Goal: Transaction & Acquisition: Download file/media

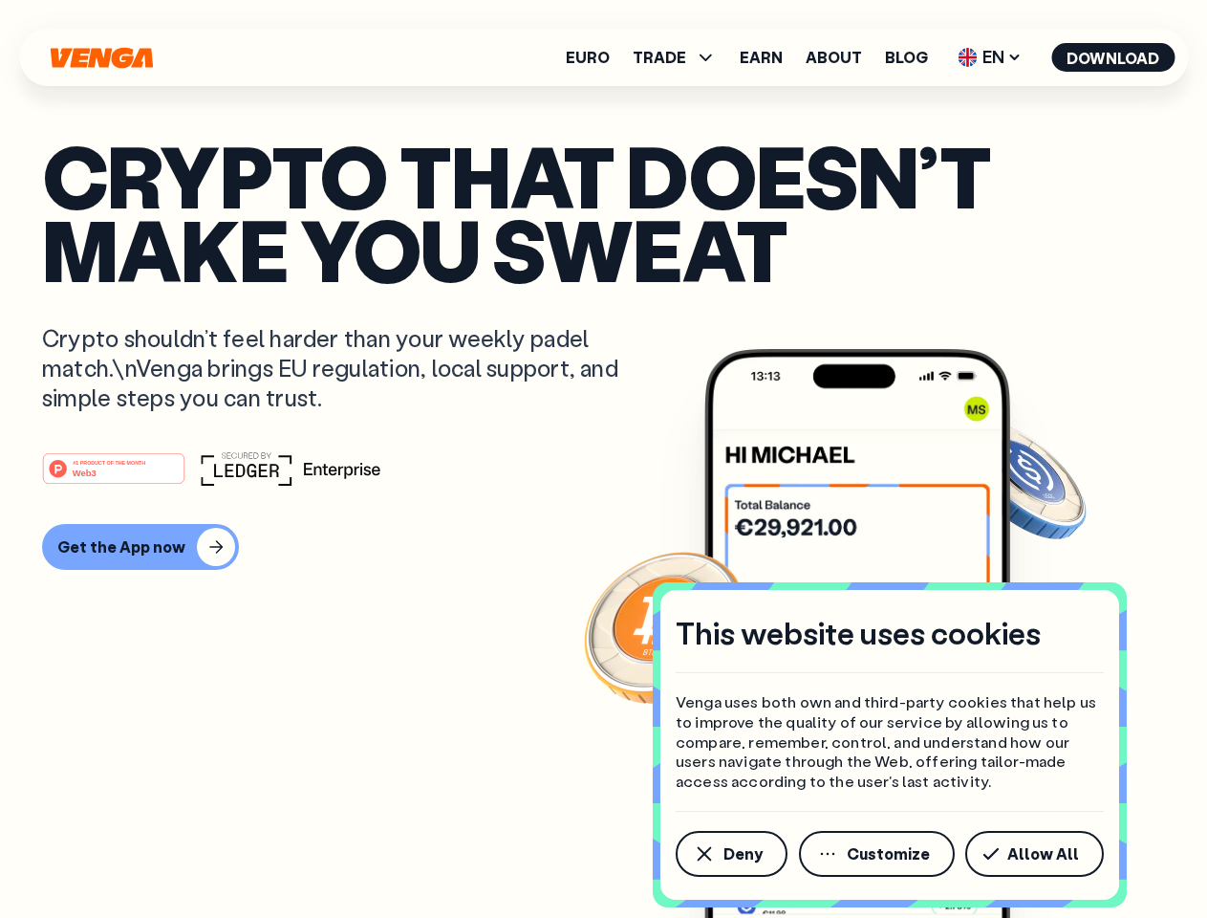
click at [603, 459] on div "#1 PRODUCT OF THE MONTH Web3" at bounding box center [603, 468] width 1123 height 34
click at [730, 854] on span "Deny" at bounding box center [743, 853] width 39 height 15
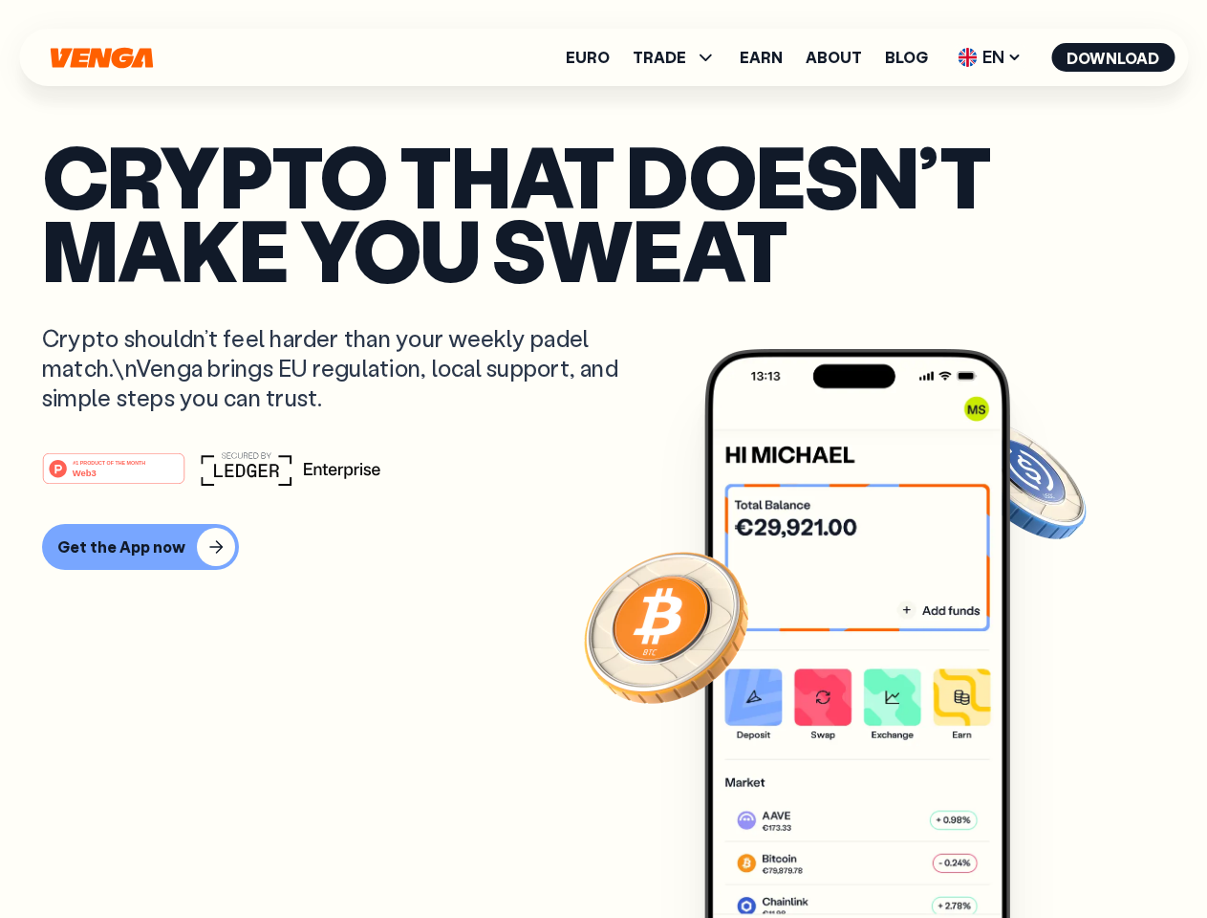
click at [878, 854] on img at bounding box center [857, 669] width 306 height 640
click at [1038, 854] on article "Crypto that doesn’t make you sweat Crypto shouldn’t feel harder than your weekl…" at bounding box center [603, 497] width 1123 height 717
click at [681, 57] on span "TRADE" at bounding box center [660, 57] width 54 height 15
click at [990, 57] on span "EN" at bounding box center [989, 57] width 77 height 31
click at [1114, 57] on button "Download" at bounding box center [1112, 57] width 123 height 29
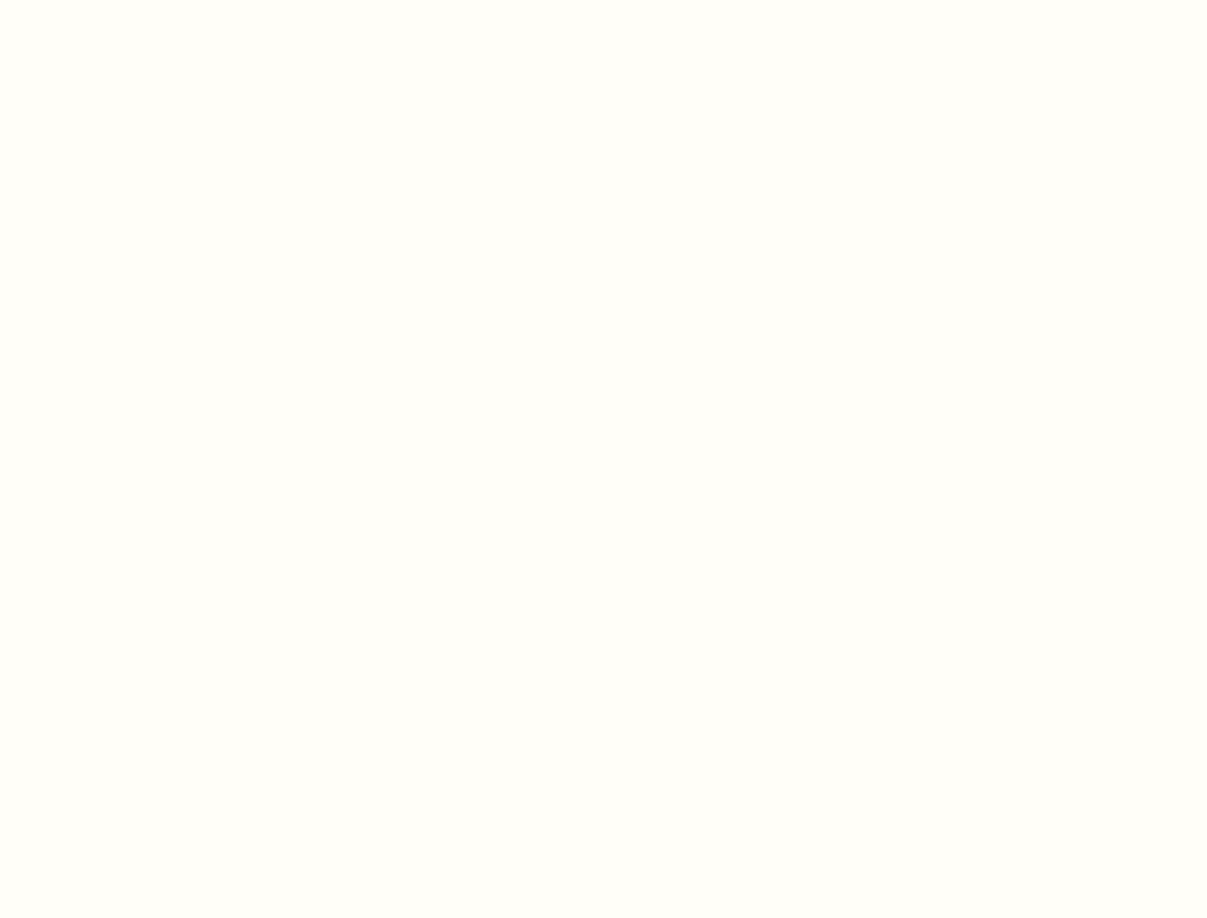
click at [603, 0] on html "This website uses cookies Venga uses both own and third-party cookies that help…" at bounding box center [603, 0] width 1207 height 0
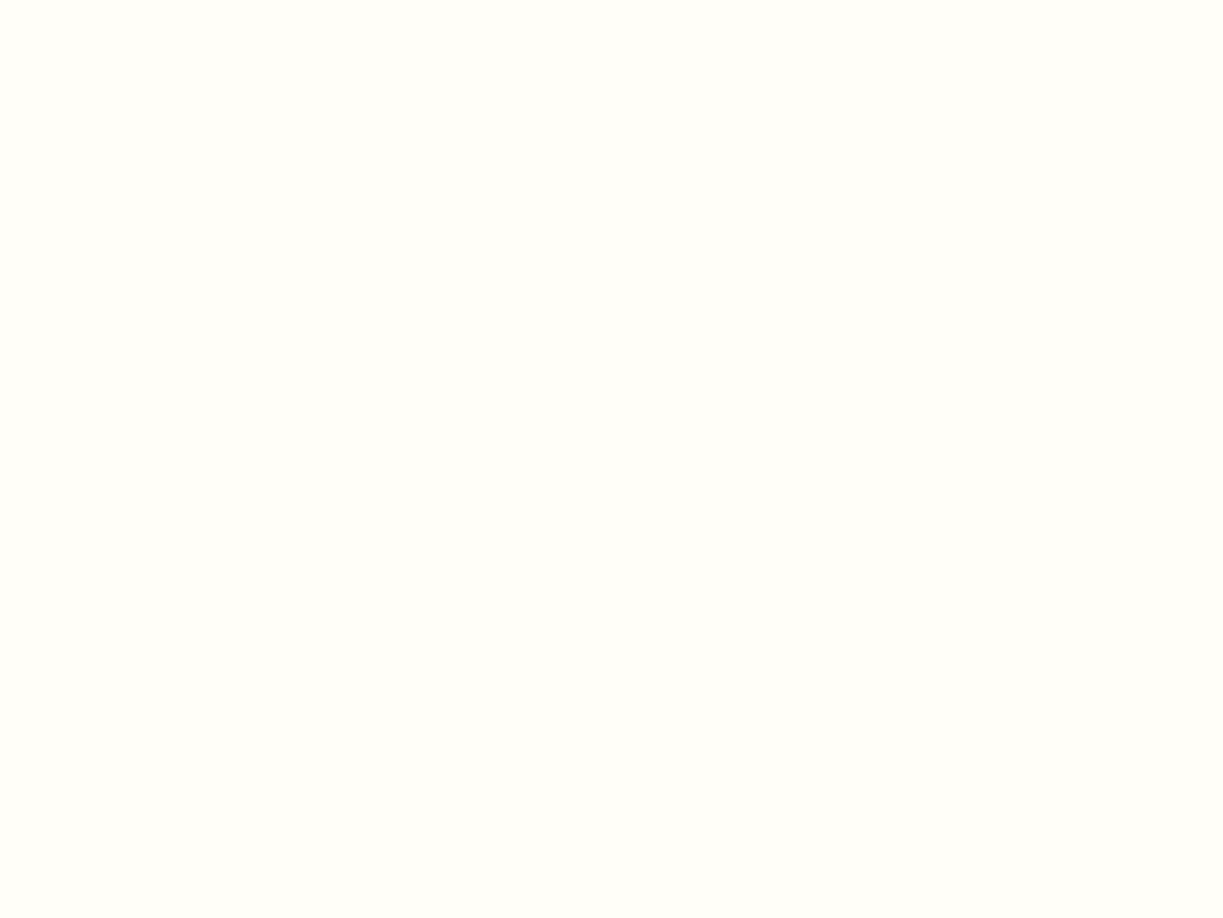
click at [138, 0] on html "This website uses cookies Venga uses both own and third-party cookies that help…" at bounding box center [611, 0] width 1223 height 0
click at [117, 0] on html "This website uses cookies Venga uses both own and third-party cookies that help…" at bounding box center [611, 0] width 1223 height 0
